Goal: Task Accomplishment & Management: Manage account settings

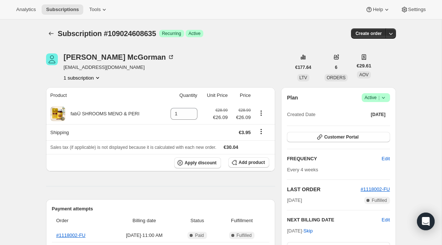
click at [382, 97] on icon at bounding box center [383, 98] width 3 height 2
click at [363, 125] on span "Cancel subscription" at bounding box center [374, 125] width 42 height 6
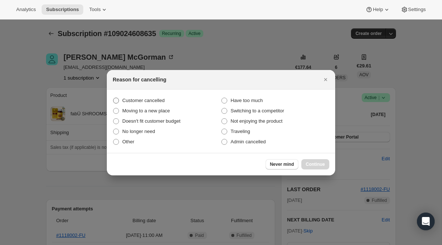
click at [171, 101] on label "Customer cancelled" at bounding box center [167, 100] width 108 height 10
click at [114, 98] on input "Customer cancelled" at bounding box center [113, 98] width 0 height 0
radio input "true"
click at [313, 167] on button "Continue" at bounding box center [315, 164] width 28 height 10
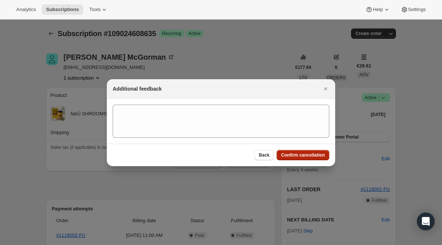
click at [306, 160] on button "Confirm cancellation" at bounding box center [303, 155] width 53 height 10
